Goal: Task Accomplishment & Management: Complete application form

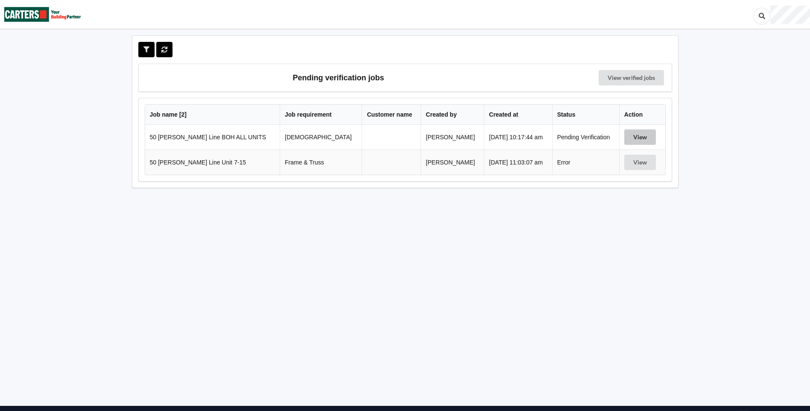
click at [626, 133] on button "View" at bounding box center [640, 136] width 32 height 15
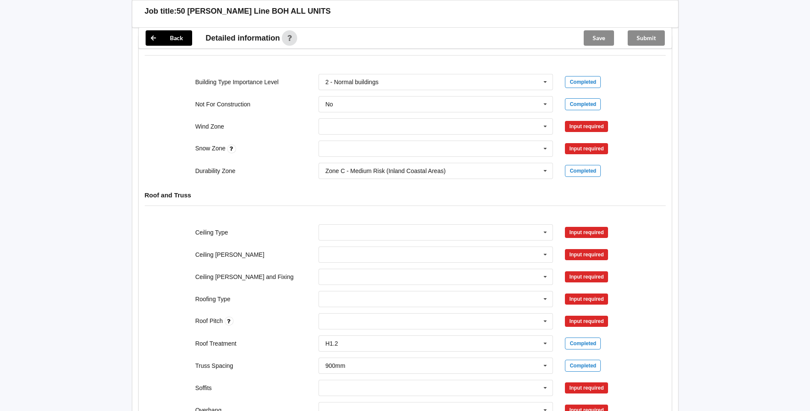
scroll to position [342, 0]
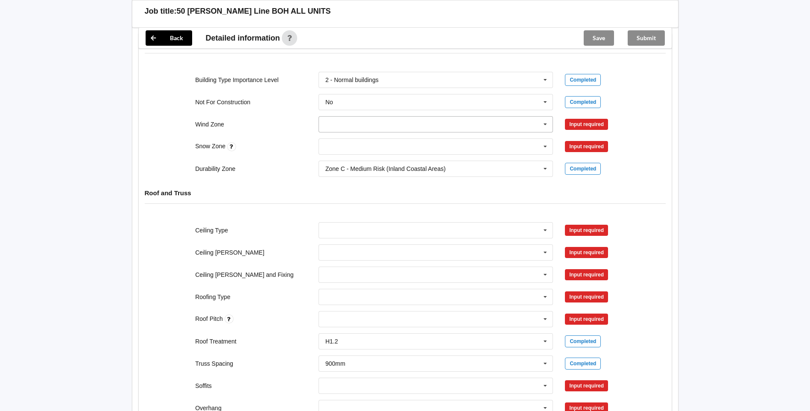
click at [413, 130] on input "text" at bounding box center [436, 124] width 234 height 15
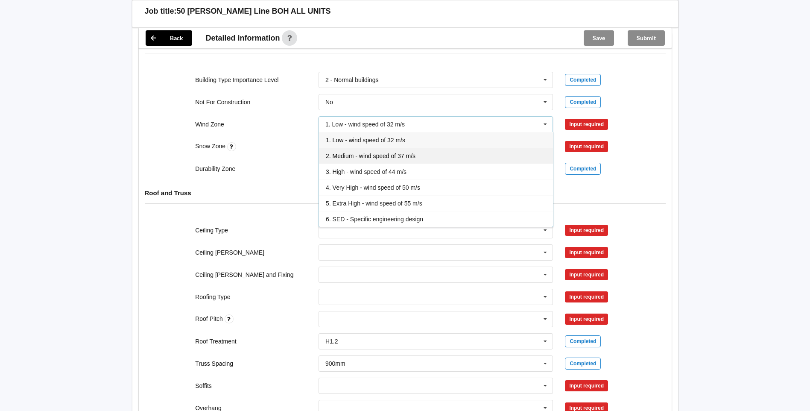
click at [411, 153] on span "2. Medium - wind speed of 37 m/s" at bounding box center [371, 155] width 90 height 7
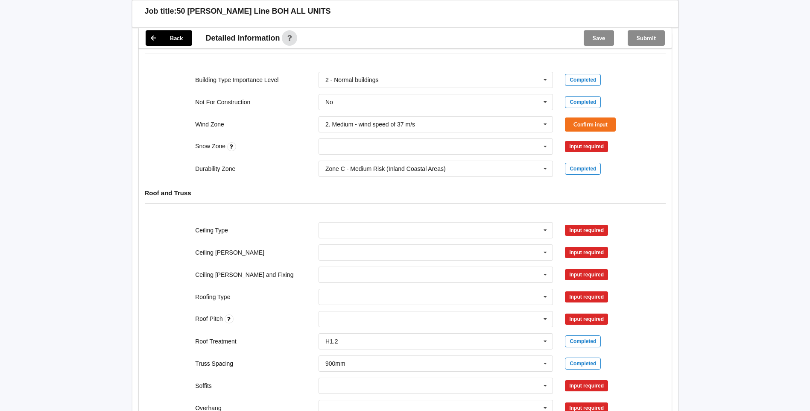
click at [564, 127] on div "Confirm input" at bounding box center [605, 124] width 93 height 14
click at [567, 126] on button "Confirm input" at bounding box center [590, 124] width 51 height 14
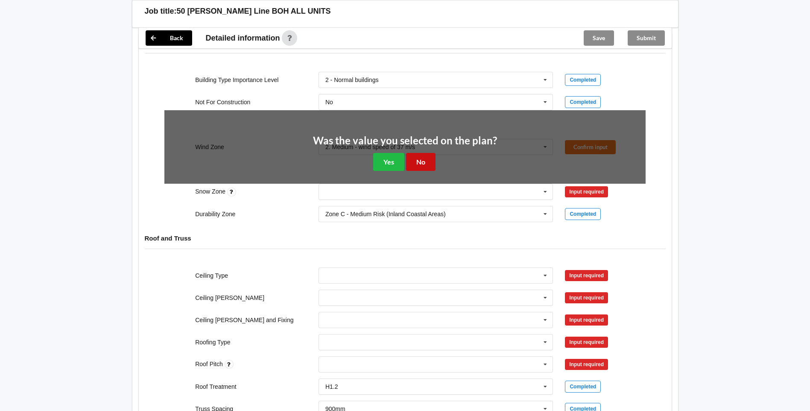
click at [423, 158] on button "No" at bounding box center [420, 162] width 29 height 18
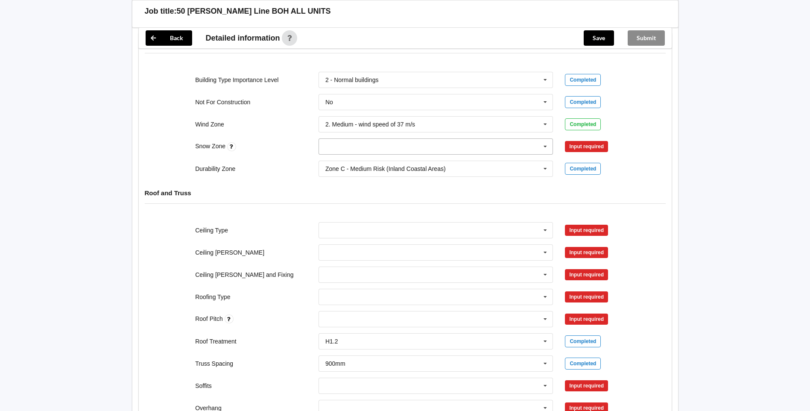
click at [539, 150] on icon at bounding box center [545, 147] width 13 height 16
click at [422, 173] on div "N1" at bounding box center [436, 178] width 234 height 16
click at [583, 149] on button "Confirm input" at bounding box center [590, 147] width 51 height 14
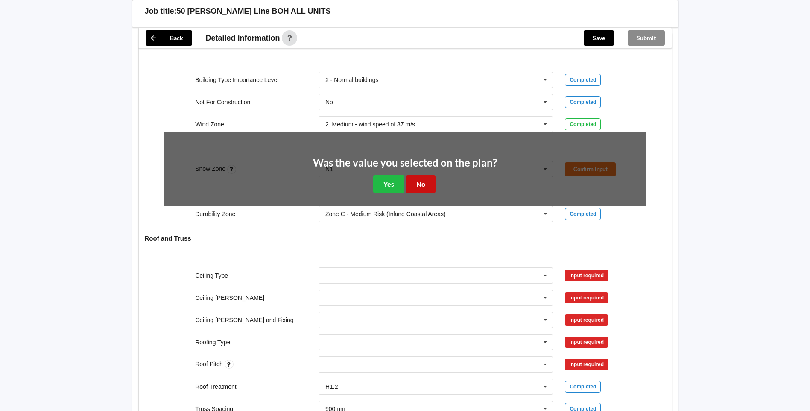
click at [426, 180] on button "No" at bounding box center [420, 184] width 29 height 18
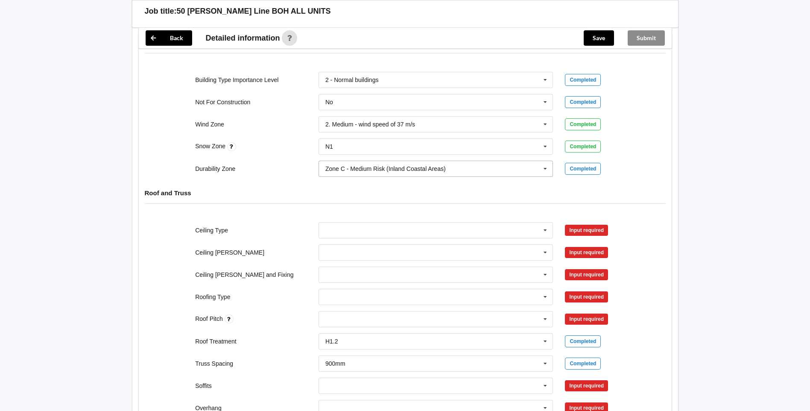
click at [536, 170] on input "text" at bounding box center [436, 168] width 234 height 15
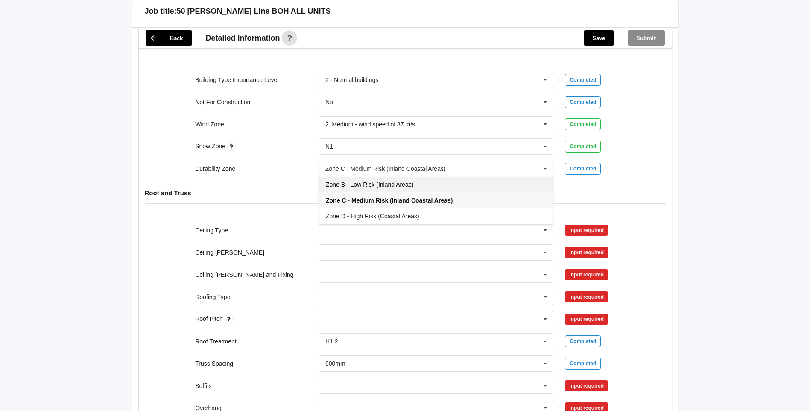
click at [442, 182] on div "Zone B - Low Risk (Inland Areas)" at bounding box center [436, 184] width 234 height 16
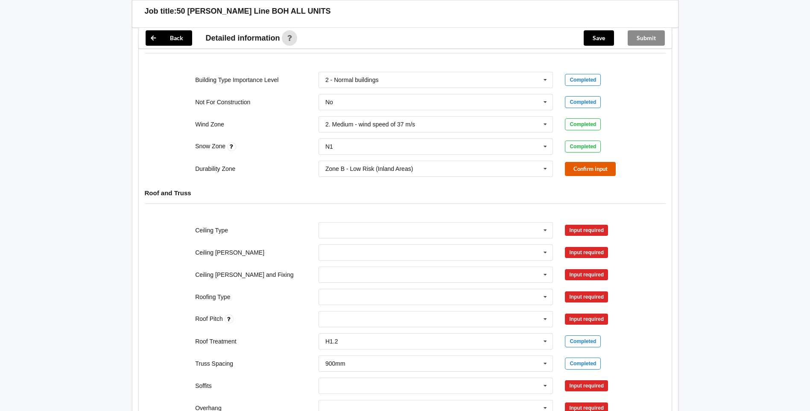
click at [573, 167] on button "Confirm input" at bounding box center [590, 169] width 51 height 14
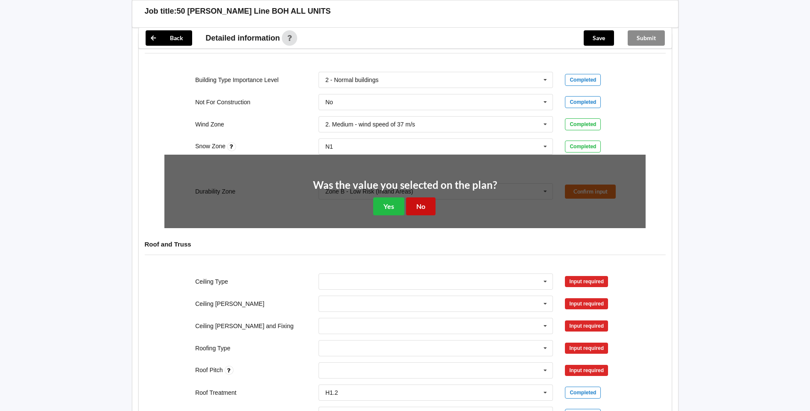
click at [420, 206] on button "No" at bounding box center [420, 206] width 29 height 18
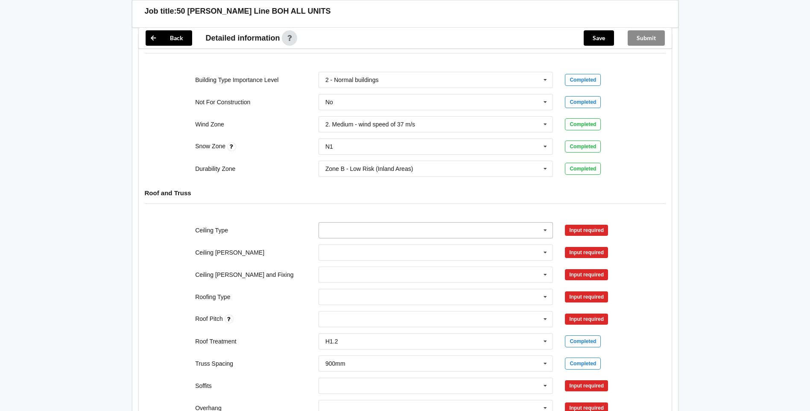
click at [522, 229] on input "text" at bounding box center [436, 230] width 234 height 15
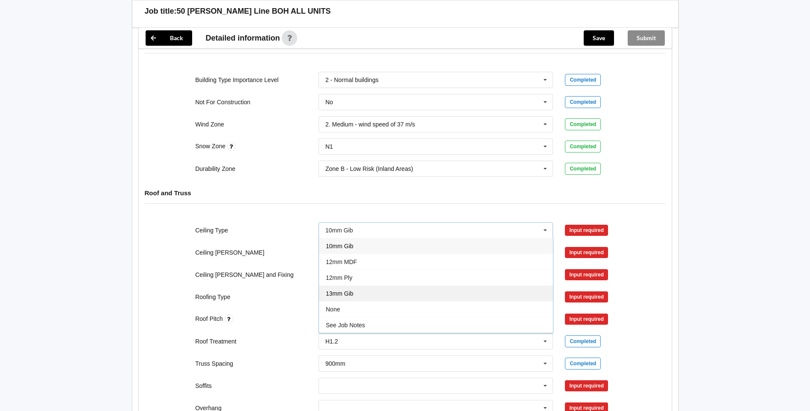
click at [416, 291] on div "13mm Gib" at bounding box center [436, 293] width 234 height 16
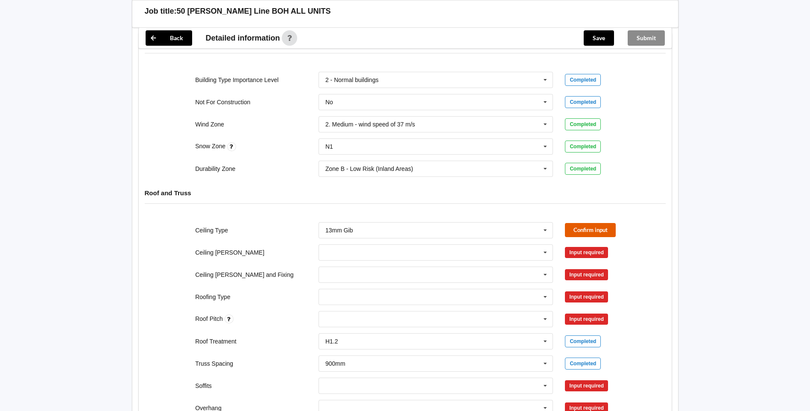
click at [593, 236] on button "Confirm input" at bounding box center [590, 230] width 51 height 14
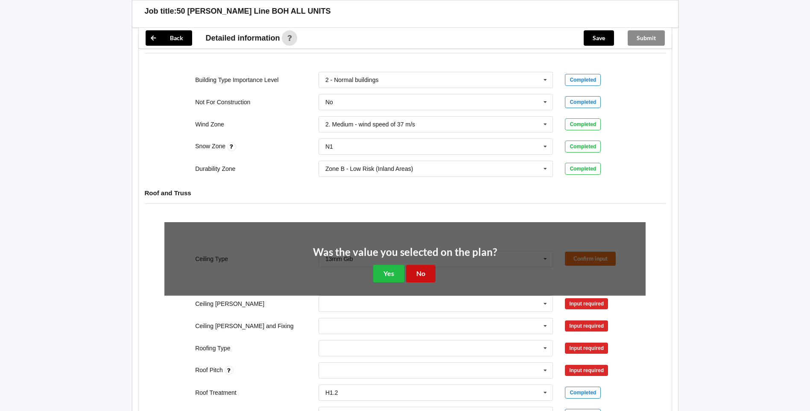
click at [423, 272] on button "No" at bounding box center [420, 274] width 29 height 18
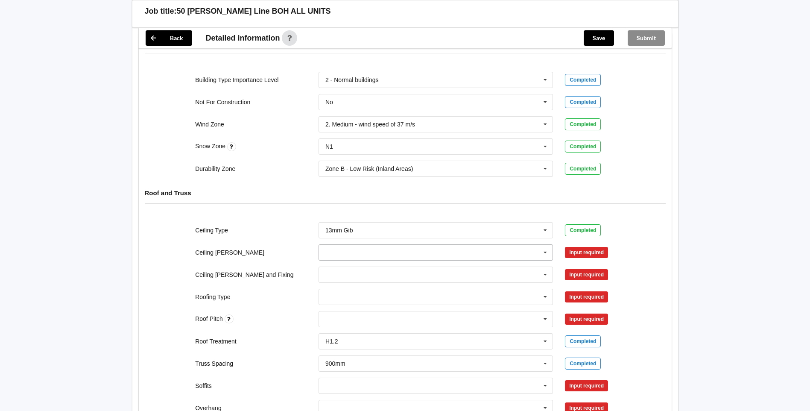
click at [535, 258] on input "text" at bounding box center [436, 252] width 234 height 15
click at [452, 300] on div "600mm" at bounding box center [436, 300] width 234 height 16
click at [612, 254] on button "Confirm input" at bounding box center [590, 252] width 51 height 14
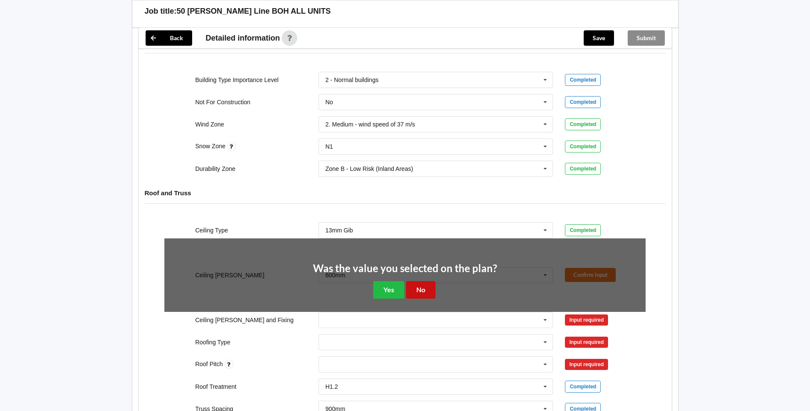
click at [424, 282] on button "No" at bounding box center [420, 290] width 29 height 18
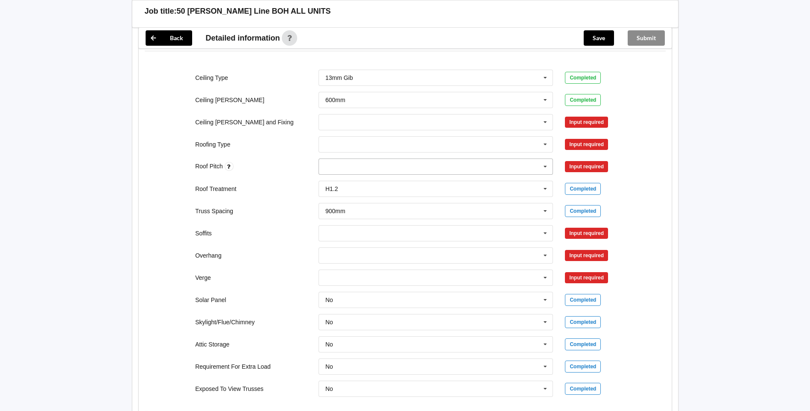
scroll to position [470, 0]
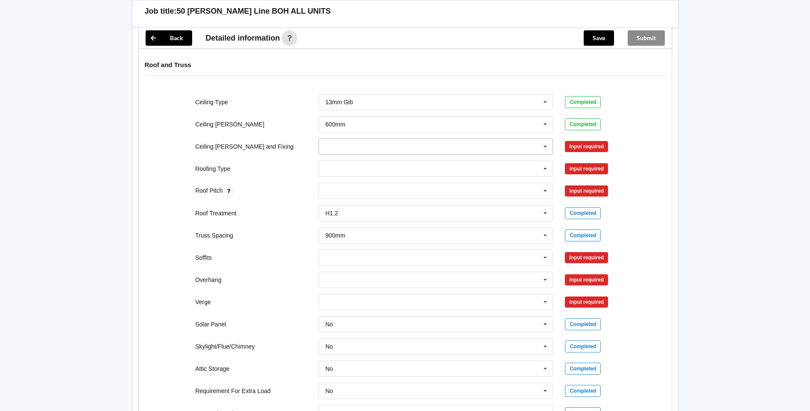
click at [429, 152] on input "text" at bounding box center [436, 146] width 234 height 15
click at [425, 164] on div "Direct Fixed Metal" at bounding box center [436, 162] width 234 height 16
click at [396, 171] on input "text" at bounding box center [436, 168] width 234 height 15
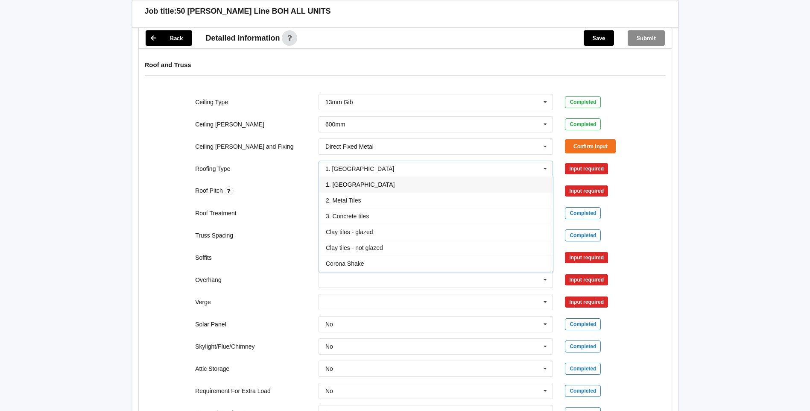
drag, startPoint x: 401, startPoint y: 189, endPoint x: 433, endPoint y: 184, distance: 32.4
click at [401, 189] on div "1. [GEOGRAPHIC_DATA]" at bounding box center [436, 184] width 234 height 16
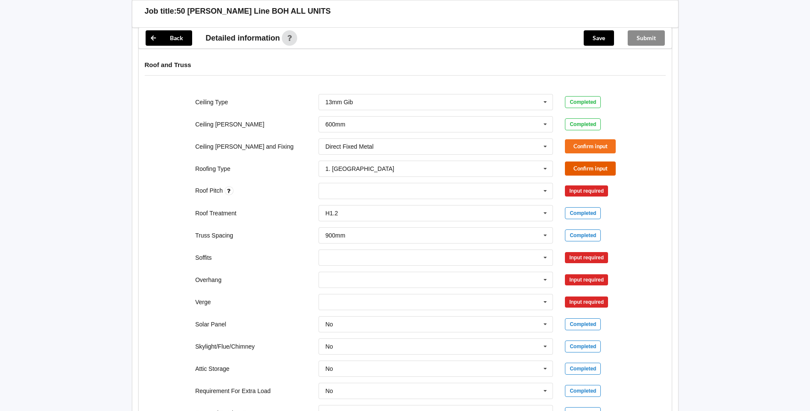
click at [591, 167] on button "Confirm input" at bounding box center [590, 168] width 51 height 14
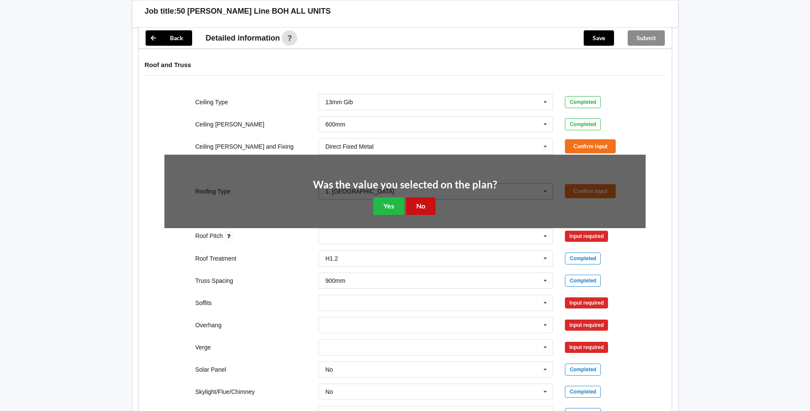
drag, startPoint x: 417, startPoint y: 204, endPoint x: 528, endPoint y: 169, distance: 116.4
click at [418, 204] on button "No" at bounding box center [420, 206] width 29 height 18
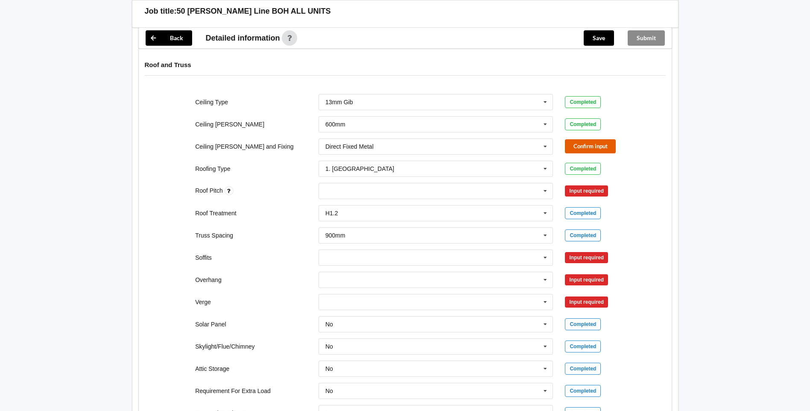
click at [607, 149] on button "Confirm input" at bounding box center [590, 146] width 51 height 14
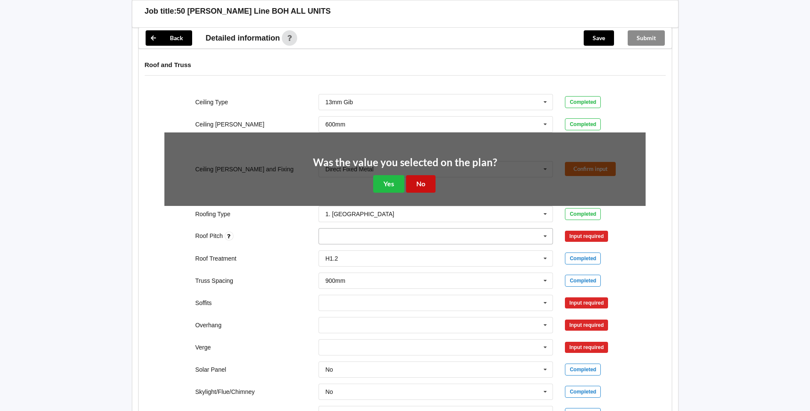
click at [429, 184] on button "No" at bounding box center [420, 184] width 29 height 18
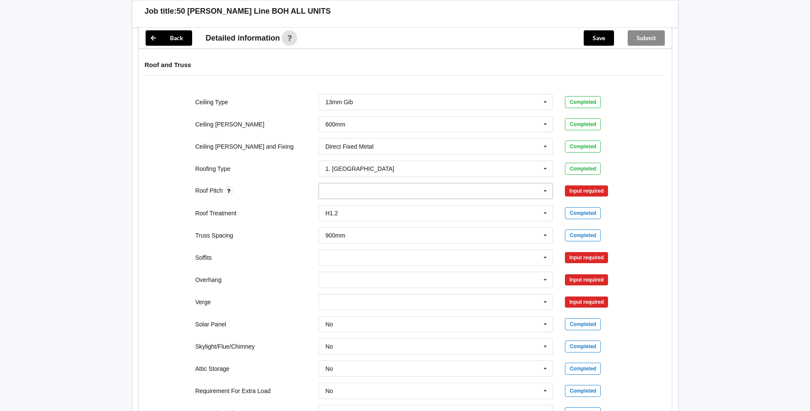
click at [549, 190] on icon at bounding box center [545, 191] width 13 height 16
click at [340, 188] on div "None" at bounding box center [436, 191] width 235 height 16
type input "15"
type input "11"
type input "9"
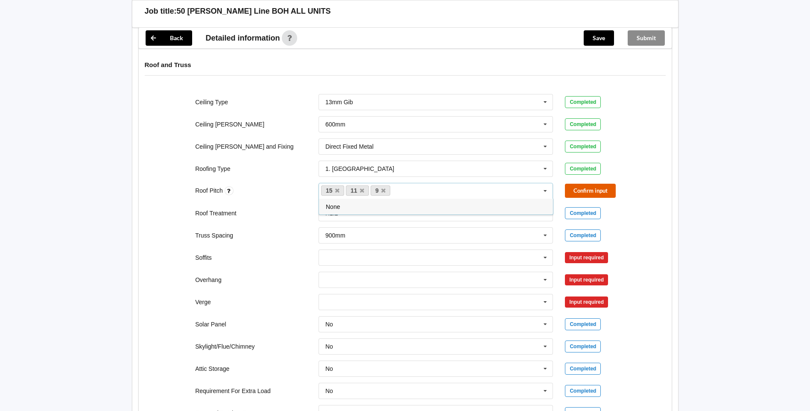
click at [605, 193] on button "Confirm input" at bounding box center [590, 191] width 51 height 14
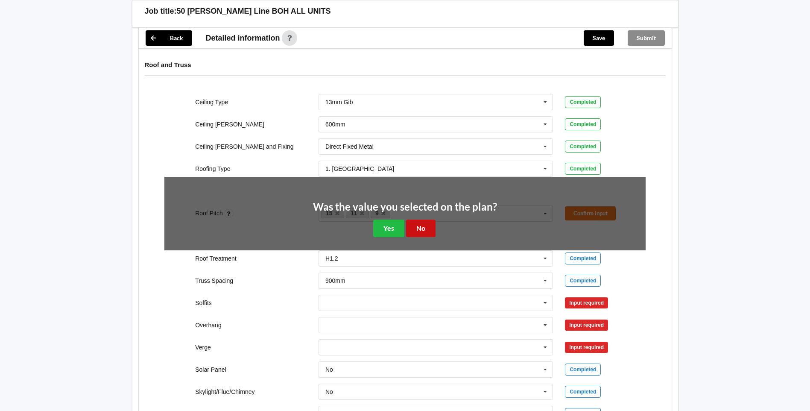
click at [431, 222] on button "No" at bounding box center [420, 229] width 29 height 18
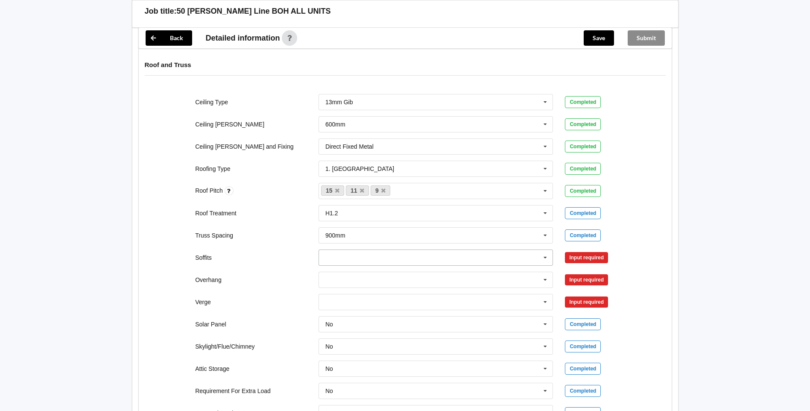
click at [359, 252] on input "text" at bounding box center [436, 257] width 234 height 15
click at [430, 276] on div "Boxed" at bounding box center [436, 273] width 234 height 16
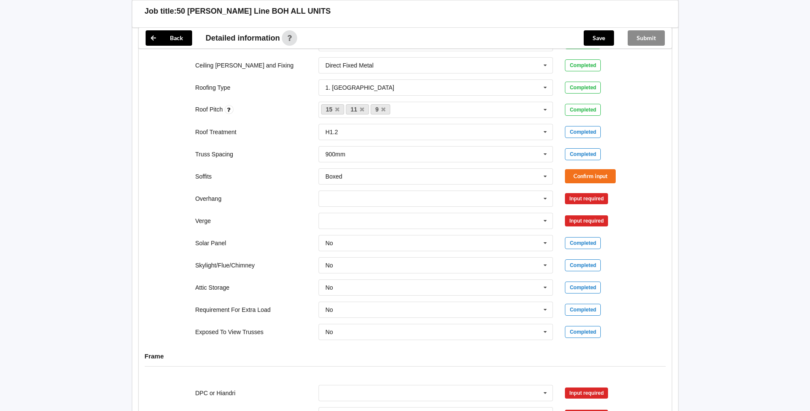
scroll to position [533, 0]
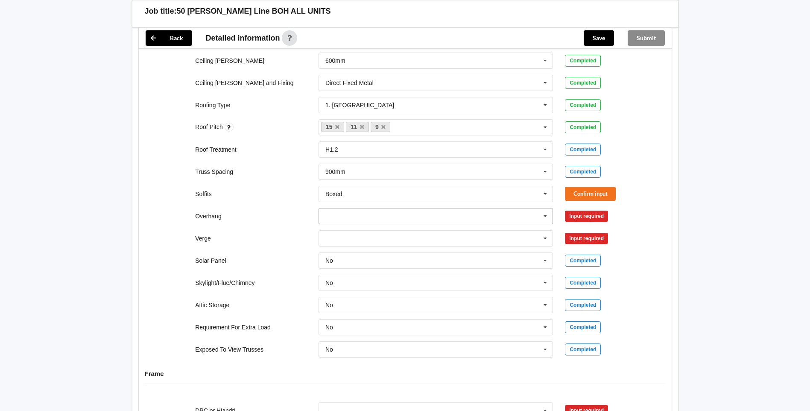
click at [547, 221] on icon at bounding box center [545, 216] width 13 height 16
click at [435, 296] on div "Multiple Values – See As Per Plan" at bounding box center [436, 295] width 234 height 16
click at [603, 212] on button "Confirm input" at bounding box center [590, 216] width 51 height 14
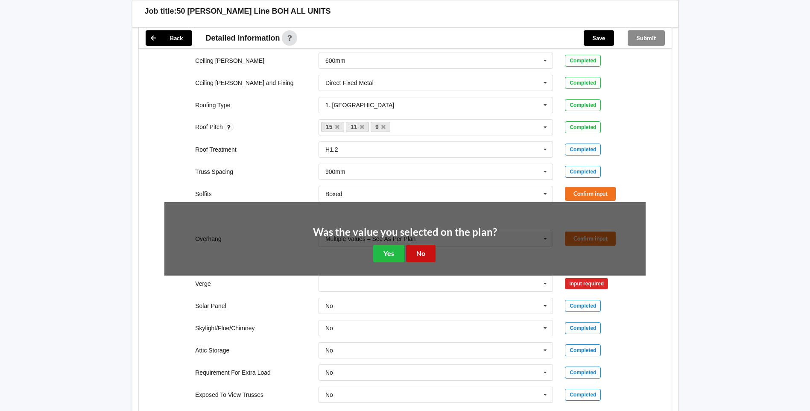
click at [430, 254] on button "No" at bounding box center [420, 254] width 29 height 18
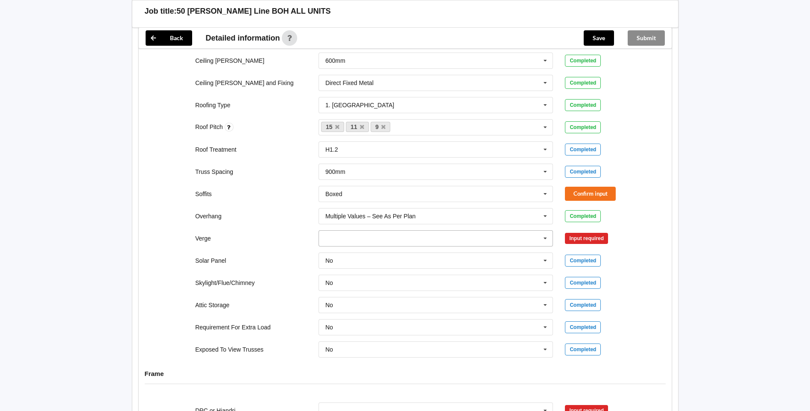
click at [544, 239] on icon at bounding box center [545, 239] width 13 height 16
click at [427, 317] on div "Multiple Values – See As Per Plan" at bounding box center [436, 317] width 234 height 16
click at [608, 236] on button "Confirm input" at bounding box center [590, 238] width 51 height 14
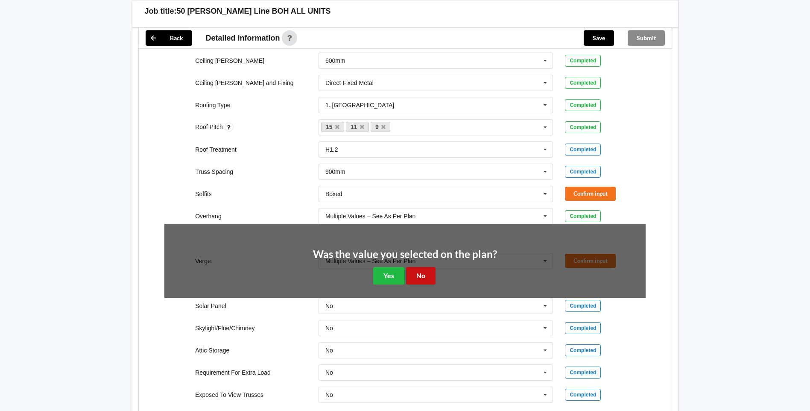
drag, startPoint x: 430, startPoint y: 284, endPoint x: 497, endPoint y: 211, distance: 98.9
click at [430, 284] on button "No" at bounding box center [420, 276] width 29 height 18
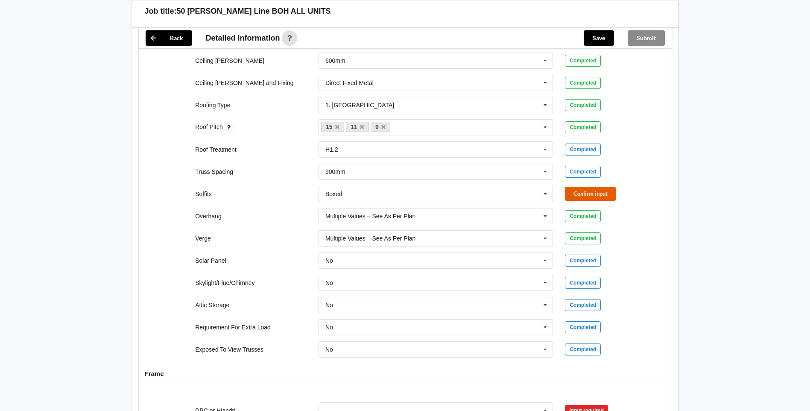
click at [577, 190] on button "Confirm input" at bounding box center [590, 194] width 51 height 14
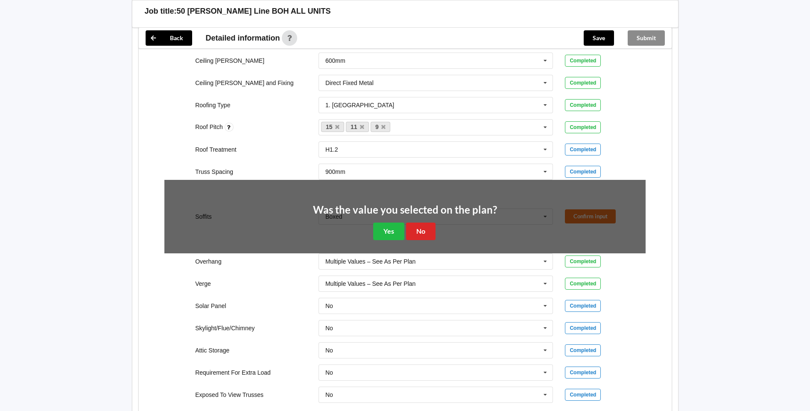
click at [425, 222] on div "Was the value you selected on the plan? Yes No" at bounding box center [405, 222] width 184 height 35
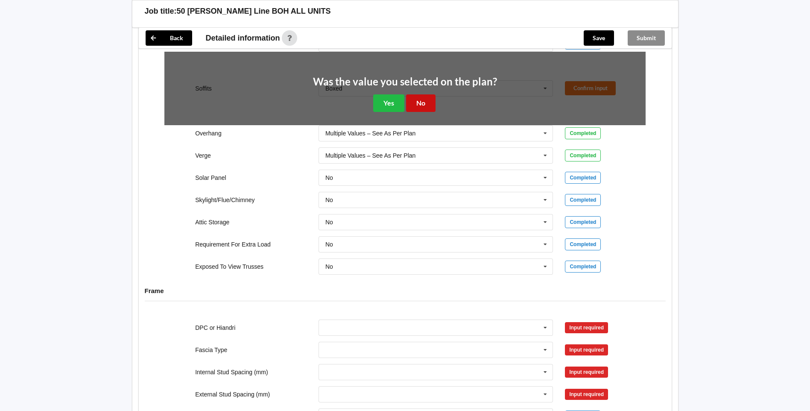
click at [422, 102] on button "No" at bounding box center [420, 103] width 29 height 18
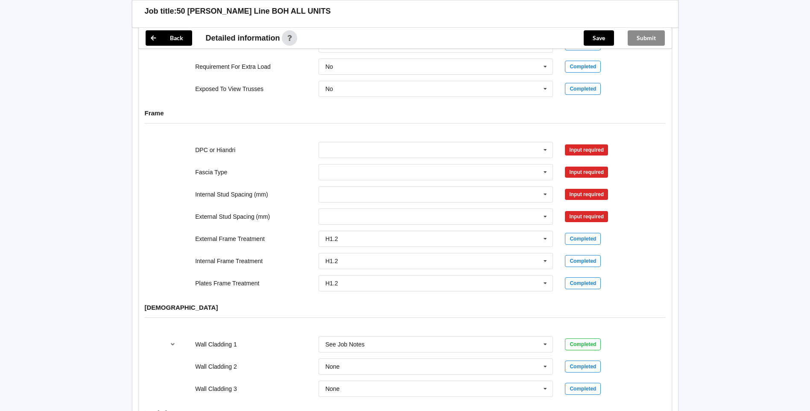
scroll to position [790, 0]
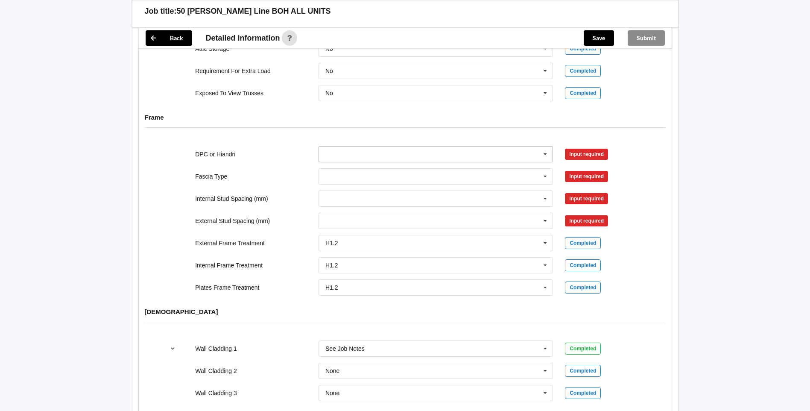
click at [338, 154] on input "text" at bounding box center [436, 153] width 234 height 15
click at [362, 171] on div "DPC Fitted" at bounding box center [436, 170] width 234 height 16
click at [600, 161] on button "Confirm input" at bounding box center [590, 154] width 51 height 14
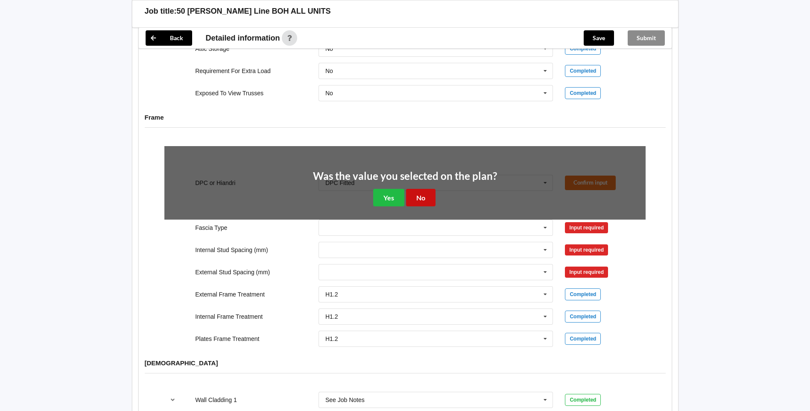
click at [433, 205] on button "No" at bounding box center [420, 198] width 29 height 18
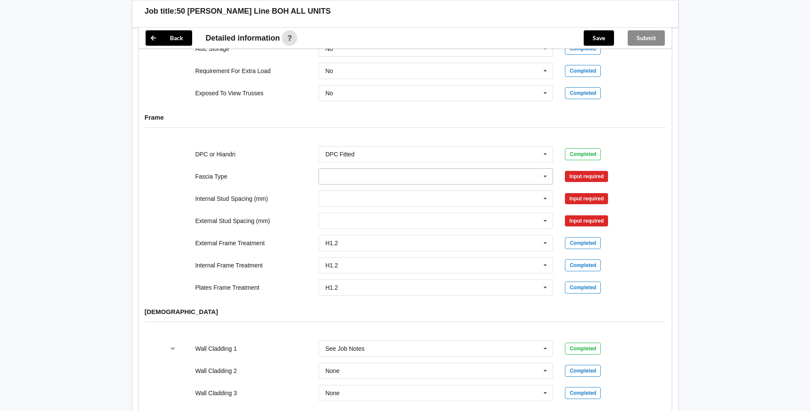
click at [384, 184] on input "text" at bounding box center [436, 176] width 234 height 15
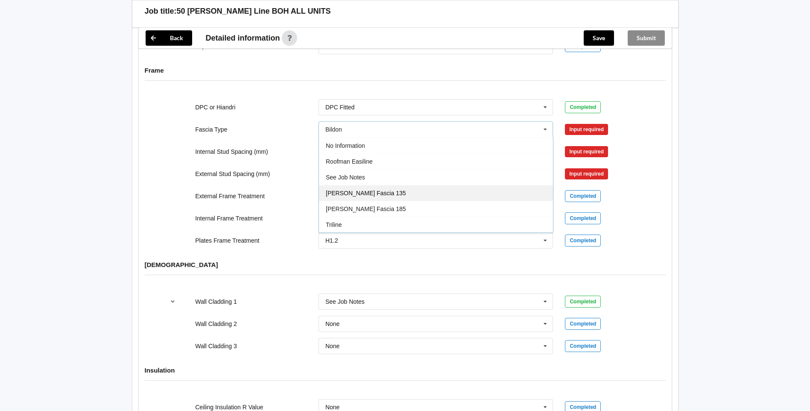
scroll to position [832, 0]
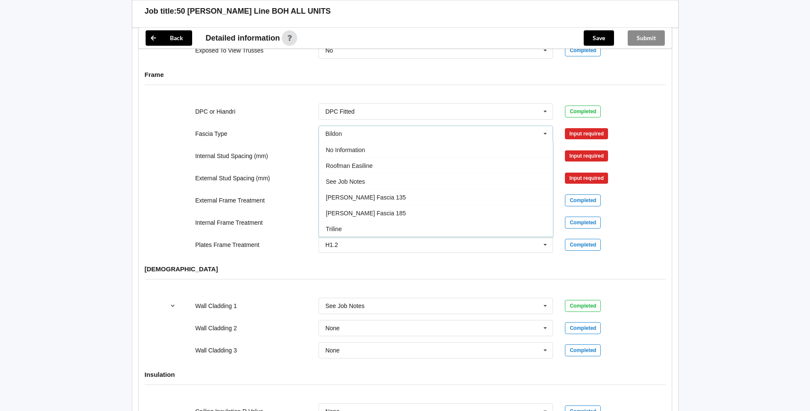
drag, startPoint x: 361, startPoint y: 181, endPoint x: 352, endPoint y: 190, distance: 13.6
click at [361, 181] on span "See Job Notes" at bounding box center [345, 181] width 39 height 7
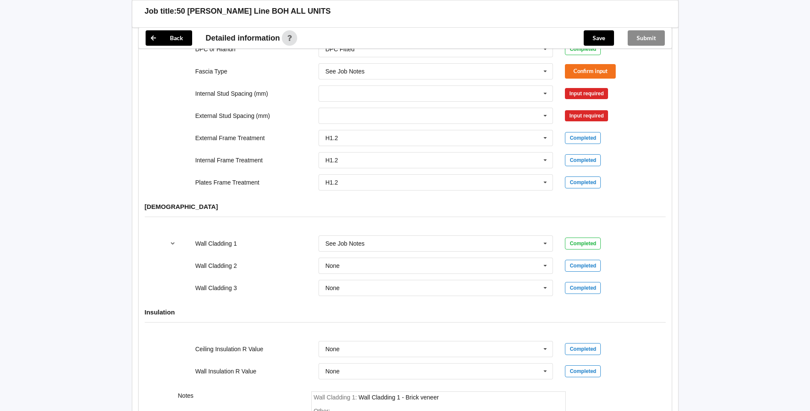
scroll to position [1015, 0]
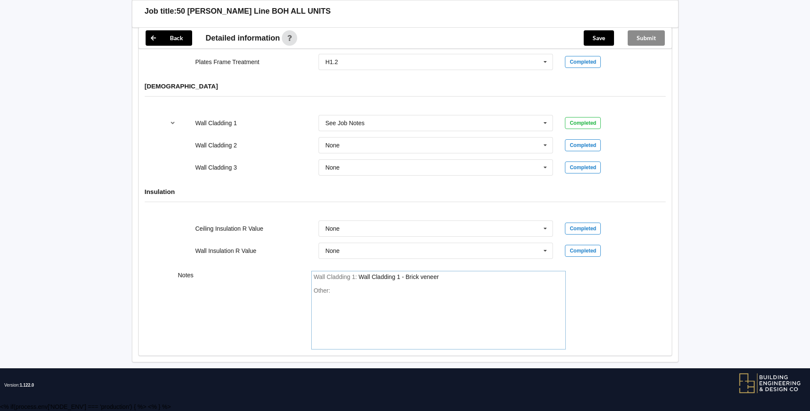
click at [345, 294] on div "Other:" at bounding box center [438, 317] width 249 height 60
paste div "Other"
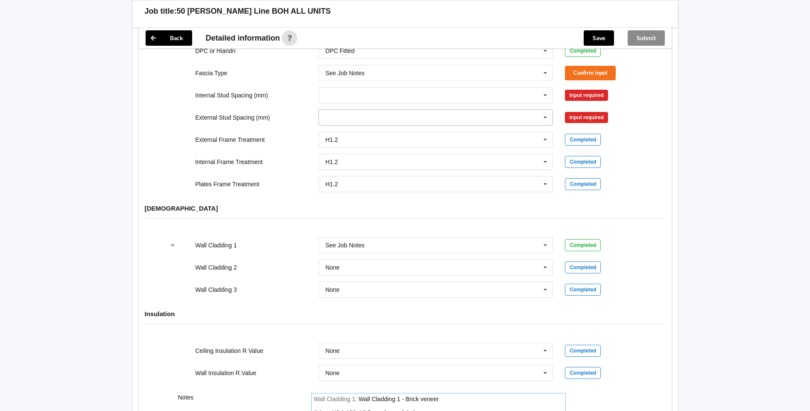
scroll to position [802, 0]
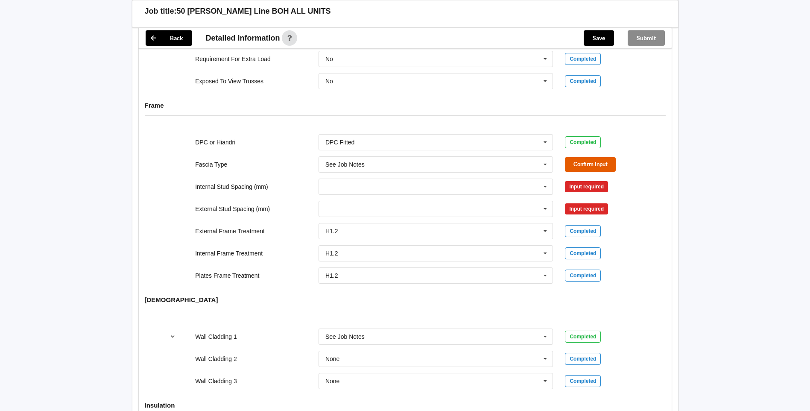
click at [571, 161] on button "Confirm input" at bounding box center [590, 164] width 51 height 14
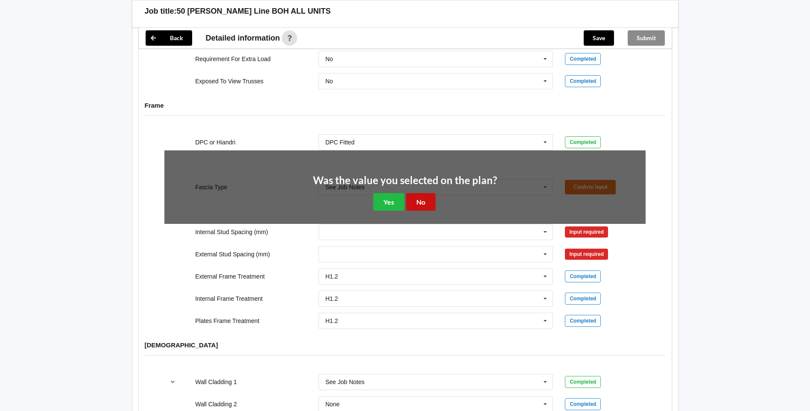
click at [423, 198] on button "No" at bounding box center [420, 202] width 29 height 18
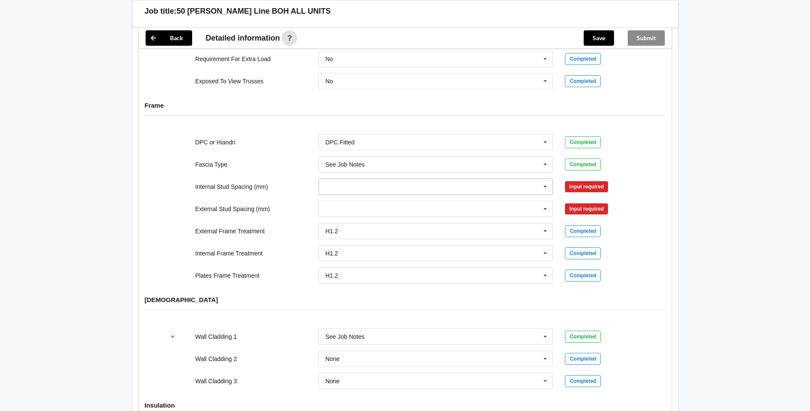
click at [546, 187] on icon at bounding box center [545, 187] width 13 height 16
click at [429, 268] on div "600" at bounding box center [436, 266] width 234 height 16
click at [609, 187] on button "Confirm input" at bounding box center [590, 186] width 51 height 14
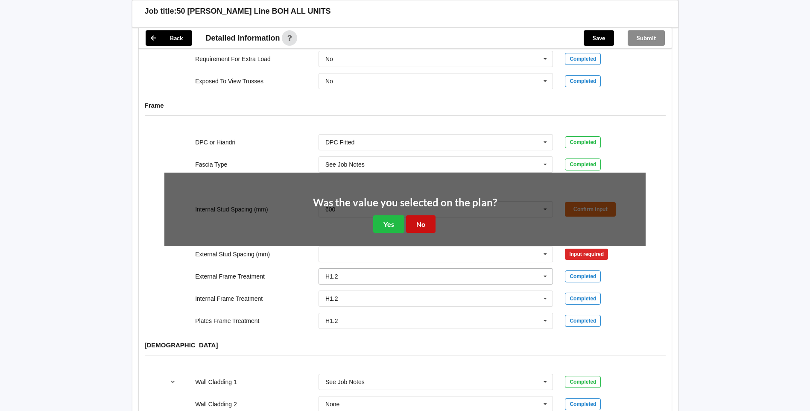
click at [427, 226] on button "No" at bounding box center [420, 224] width 29 height 18
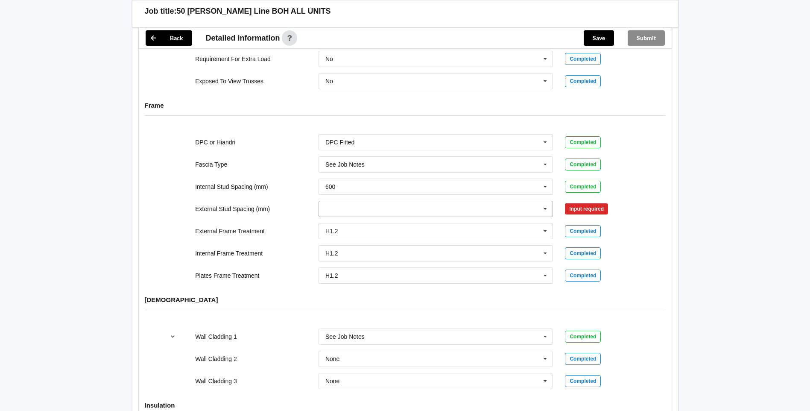
click at [530, 211] on input "text" at bounding box center [436, 208] width 234 height 15
drag, startPoint x: 360, startPoint y: 291, endPoint x: 407, endPoint y: 265, distance: 54.3
click at [360, 290] on div "600" at bounding box center [436, 288] width 234 height 16
click at [585, 202] on button "Confirm input" at bounding box center [590, 209] width 51 height 14
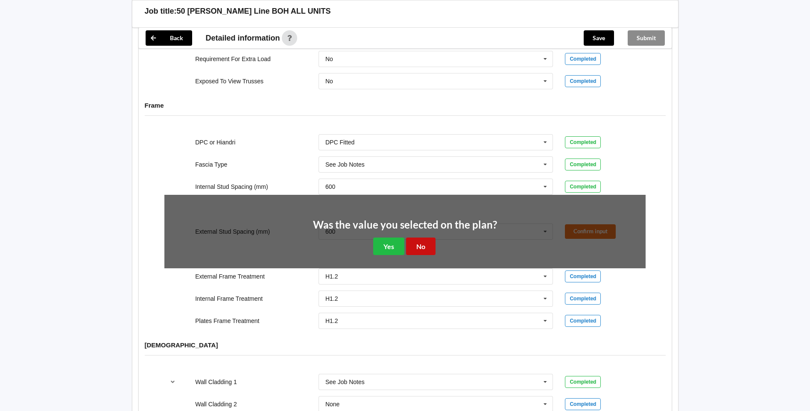
click at [426, 250] on button "No" at bounding box center [420, 246] width 29 height 18
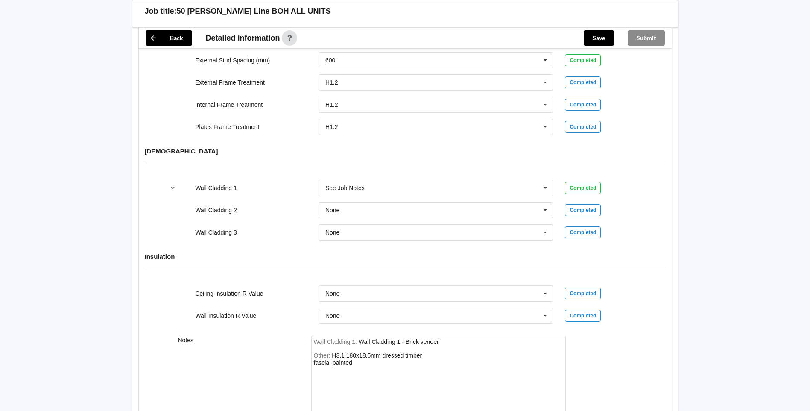
scroll to position [972, 0]
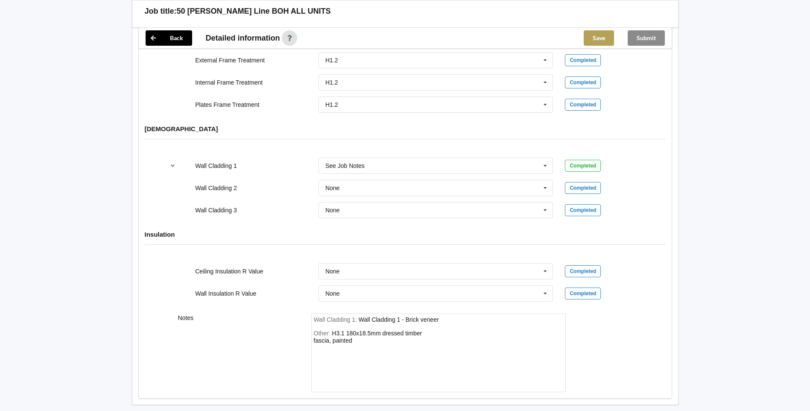
click at [603, 35] on button "Save" at bounding box center [599, 37] width 30 height 15
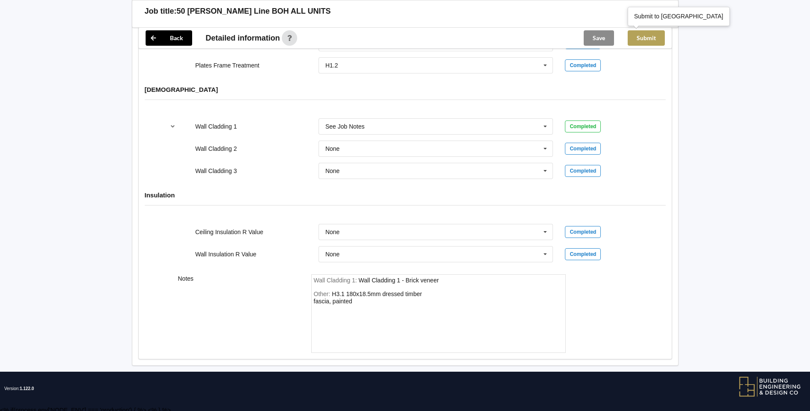
click at [641, 44] on button "Submit" at bounding box center [646, 37] width 37 height 15
